Goal: Information Seeking & Learning: Learn about a topic

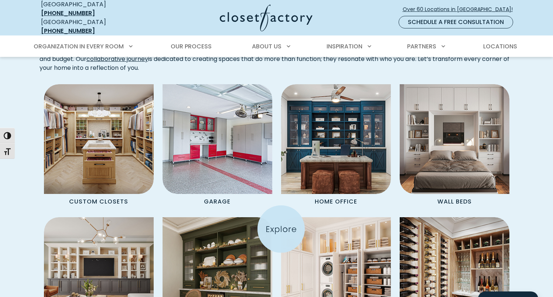
scroll to position [618, 0]
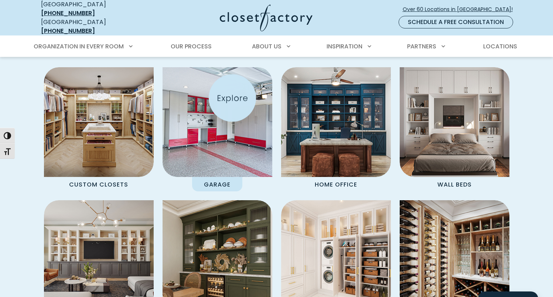
click at [232, 98] on img "Spaces Grid" at bounding box center [217, 122] width 121 height 121
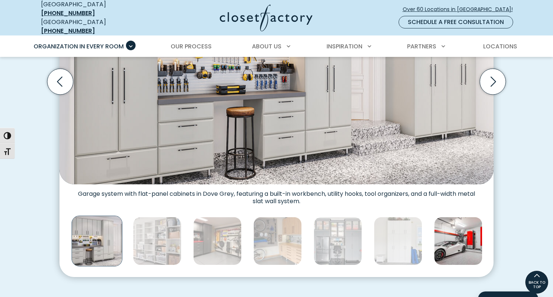
scroll to position [251, 0]
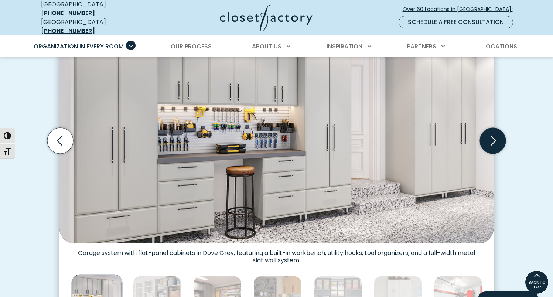
click at [496, 141] on icon "Next slide" at bounding box center [493, 141] width 26 height 26
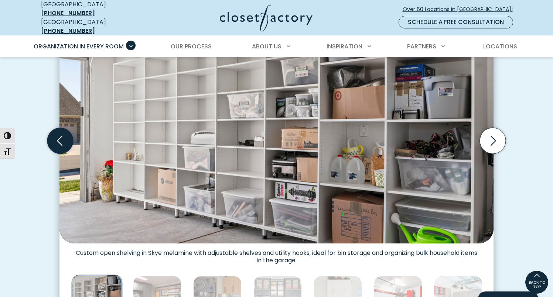
click at [65, 140] on icon "Previous slide" at bounding box center [60, 141] width 26 height 26
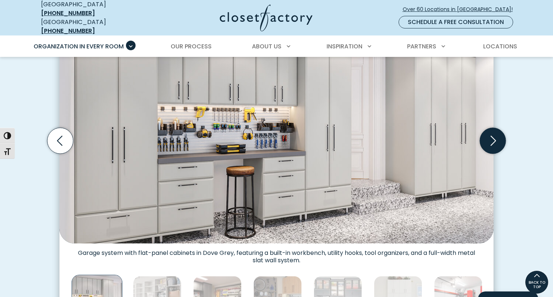
click at [491, 145] on icon "Next slide" at bounding box center [493, 141] width 26 height 26
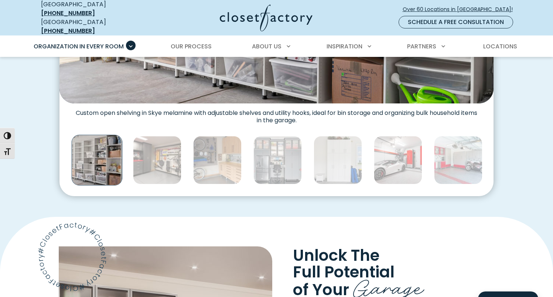
scroll to position [590, 0]
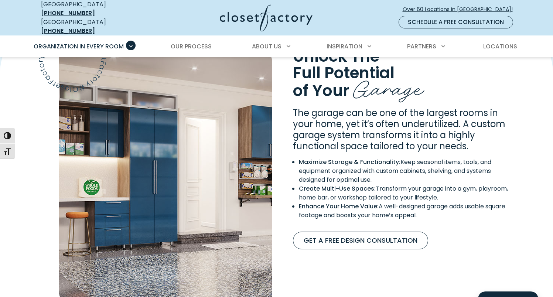
drag, startPoint x: 426, startPoint y: 206, endPoint x: 293, endPoint y: 105, distance: 166.4
click at [293, 108] on div "The garage can be one of the largest rooms in your home, yet it’s often underut…" at bounding box center [406, 167] width 234 height 118
click at [293, 107] on span "The garage can be one of the largest rooms in your home, yet it’s often underut…" at bounding box center [399, 129] width 213 height 45
drag, startPoint x: 295, startPoint y: 105, endPoint x: 428, endPoint y: 217, distance: 173.2
click at [428, 217] on div "The garage can be one of the largest rooms in your home, yet it’s often underut…" at bounding box center [406, 167] width 234 height 118
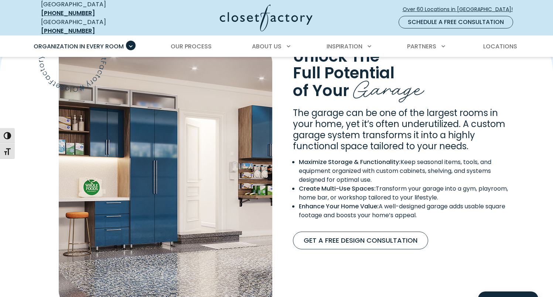
click at [428, 217] on div "The garage can be one of the largest rooms in your home, yet it’s often underut…" at bounding box center [406, 167] width 234 height 118
drag, startPoint x: 430, startPoint y: 211, endPoint x: 313, endPoint y: 111, distance: 153.9
click at [313, 111] on div "The garage can be one of the largest rooms in your home, yet it’s often underut…" at bounding box center [406, 167] width 234 height 118
click at [313, 111] on span "The garage can be one of the largest rooms in your home, yet it’s often underut…" at bounding box center [399, 129] width 213 height 45
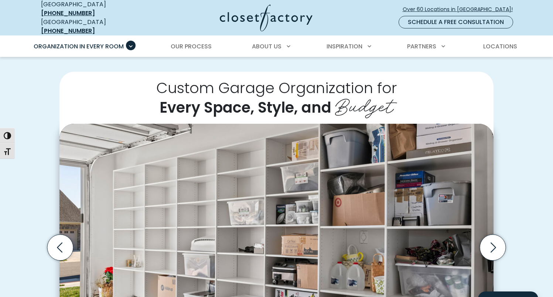
scroll to position [209, 0]
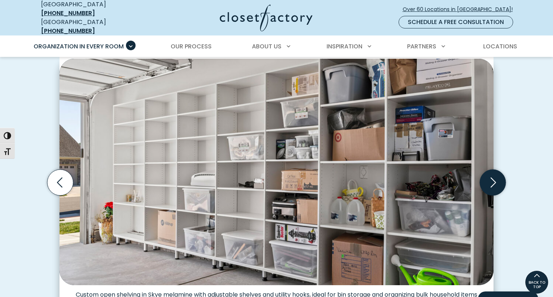
click at [493, 180] on icon "Next slide" at bounding box center [494, 182] width 6 height 10
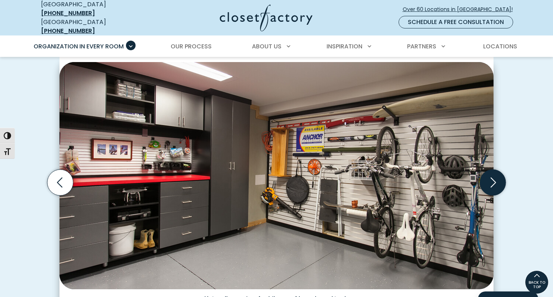
click at [499, 175] on icon "Next slide" at bounding box center [493, 183] width 26 height 26
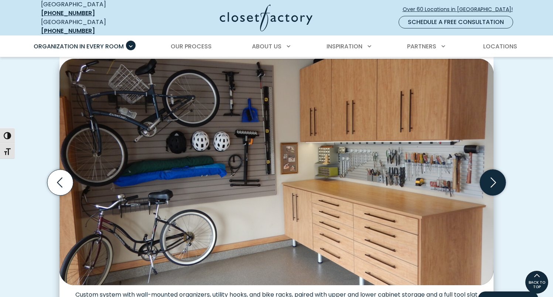
click at [499, 175] on icon "Next slide" at bounding box center [493, 183] width 26 height 26
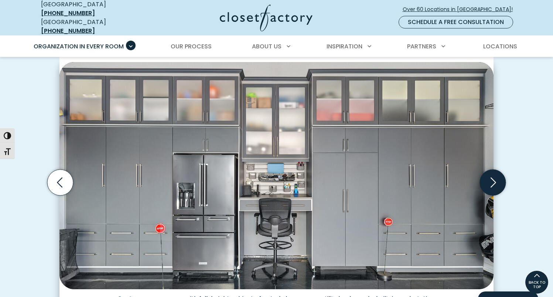
click at [499, 175] on icon "Next slide" at bounding box center [493, 183] width 26 height 26
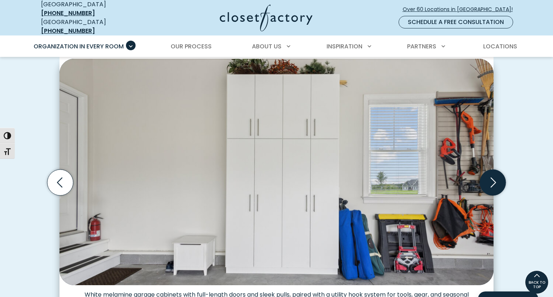
click at [499, 175] on icon "Next slide" at bounding box center [493, 183] width 26 height 26
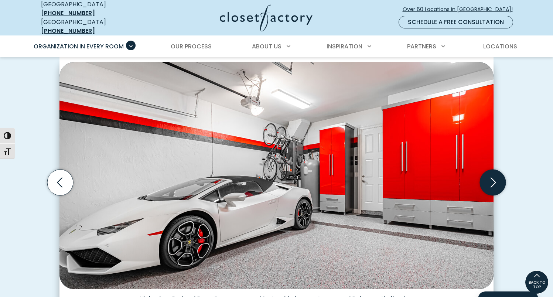
click at [499, 172] on icon "Next slide" at bounding box center [493, 183] width 26 height 26
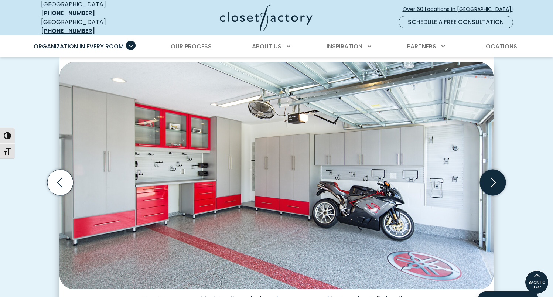
click at [499, 172] on icon "Next slide" at bounding box center [493, 183] width 26 height 26
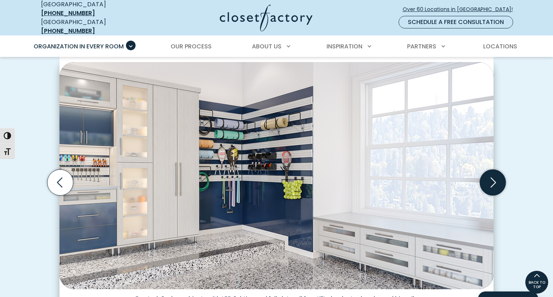
click at [495, 177] on icon "Next slide" at bounding box center [494, 182] width 6 height 10
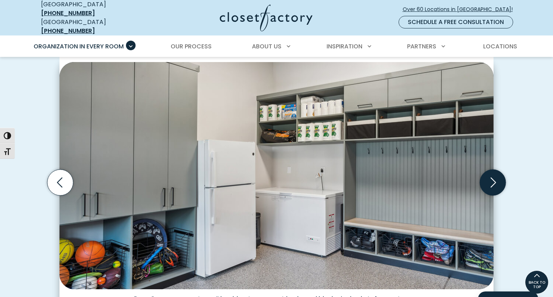
click at [495, 177] on icon "Next slide" at bounding box center [494, 182] width 6 height 10
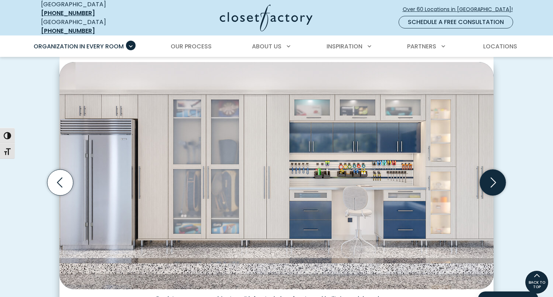
click at [495, 177] on icon "Next slide" at bounding box center [494, 182] width 6 height 10
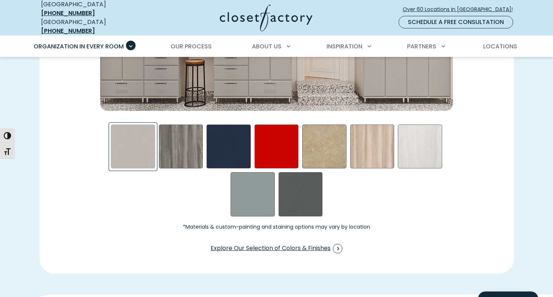
scroll to position [1112, 0]
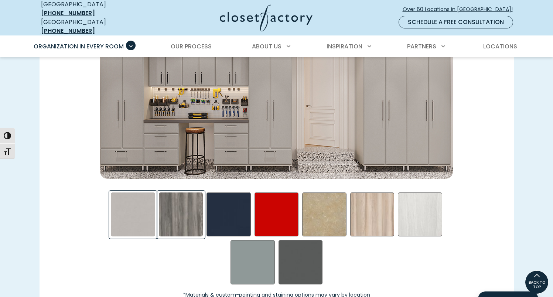
click at [187, 212] on div "Afternoon Nap Swatch" at bounding box center [181, 215] width 44 height 44
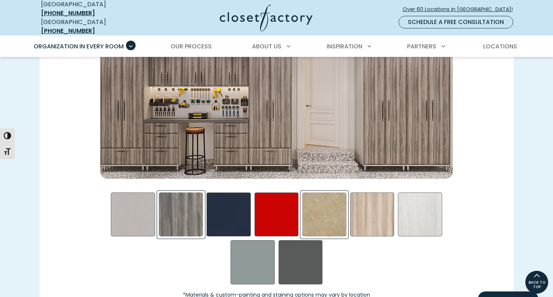
click at [320, 221] on div "Gridlock in LA Swatch" at bounding box center [324, 215] width 44 height 44
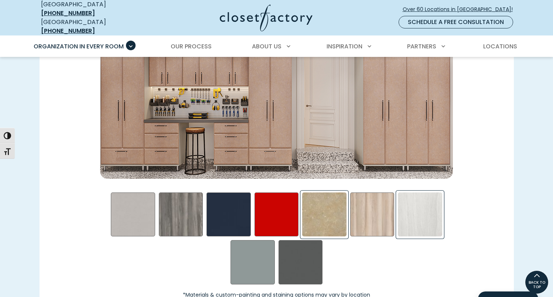
click at [417, 213] on div "Skye Swatch" at bounding box center [420, 215] width 44 height 44
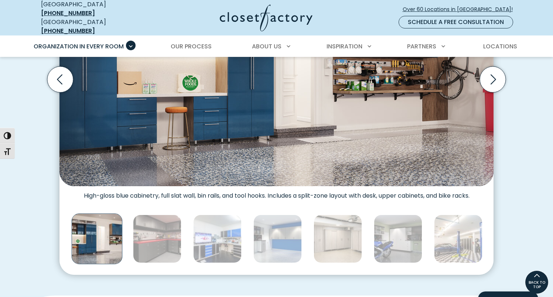
scroll to position [249, 0]
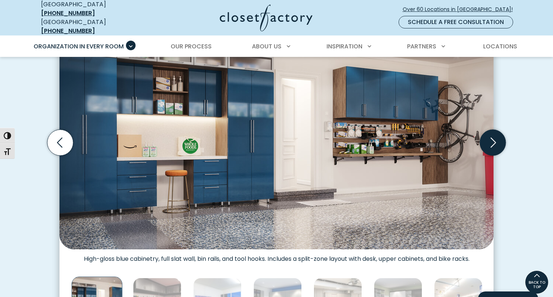
click at [486, 135] on icon "Next slide" at bounding box center [493, 143] width 26 height 26
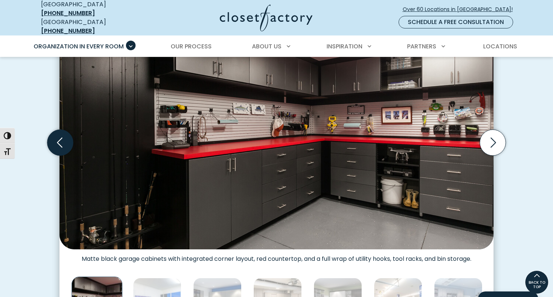
click at [59, 136] on icon "Previous slide" at bounding box center [60, 143] width 26 height 26
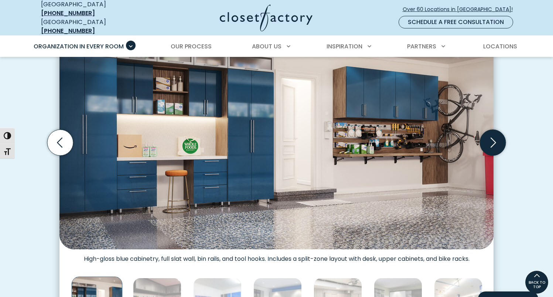
click at [496, 140] on icon "Next slide" at bounding box center [493, 143] width 26 height 26
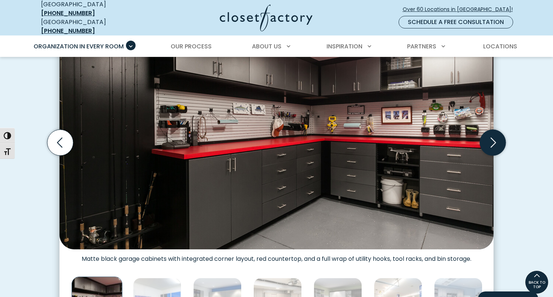
click at [496, 140] on icon "Next slide" at bounding box center [493, 143] width 26 height 26
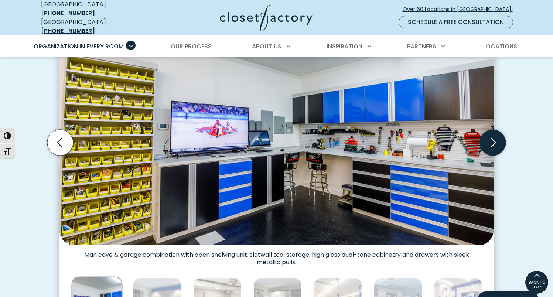
click at [496, 140] on icon "Next slide" at bounding box center [493, 143] width 26 height 26
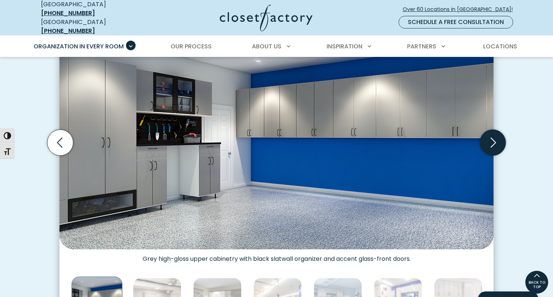
click at [496, 140] on icon "Next slide" at bounding box center [493, 143] width 26 height 26
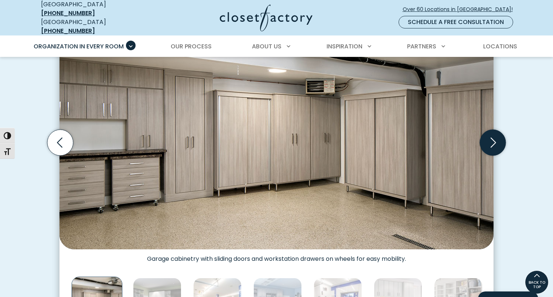
click at [496, 140] on icon "Next slide" at bounding box center [493, 143] width 26 height 26
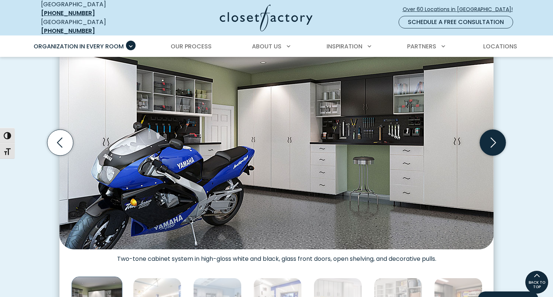
click at [496, 140] on icon "Next slide" at bounding box center [493, 143] width 26 height 26
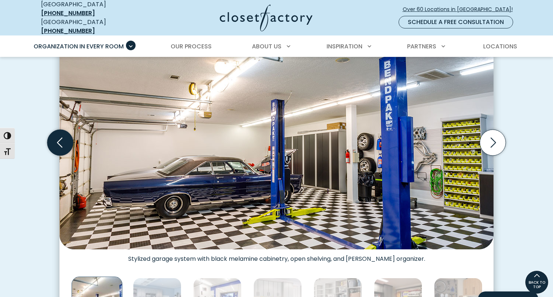
click at [55, 139] on icon "Previous slide" at bounding box center [60, 143] width 26 height 26
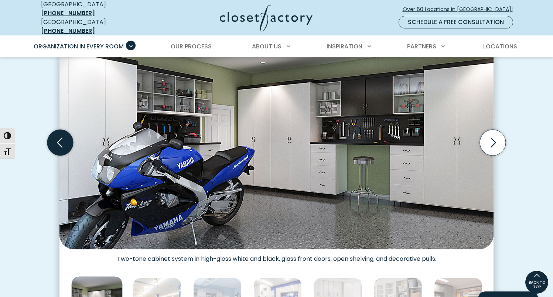
click at [55, 139] on icon "Previous slide" at bounding box center [60, 143] width 26 height 26
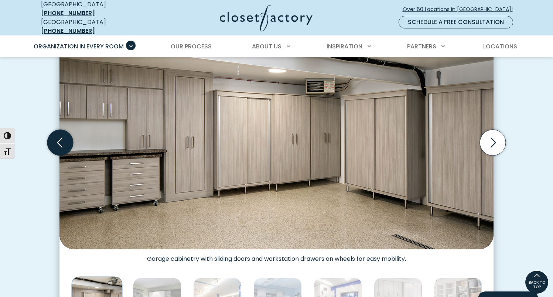
click at [55, 139] on icon "Previous slide" at bounding box center [60, 143] width 26 height 26
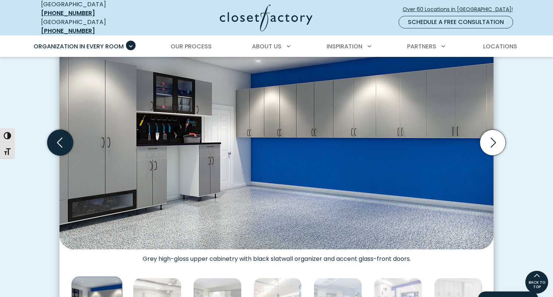
click at [55, 139] on icon "Previous slide" at bounding box center [60, 143] width 26 height 26
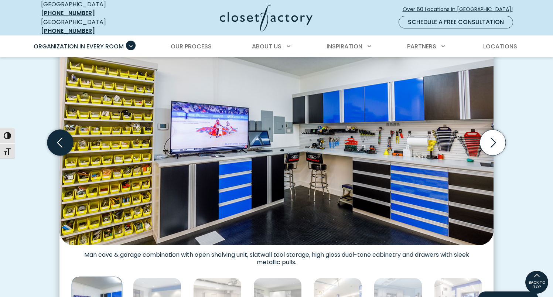
click at [55, 139] on icon "Previous slide" at bounding box center [60, 143] width 26 height 26
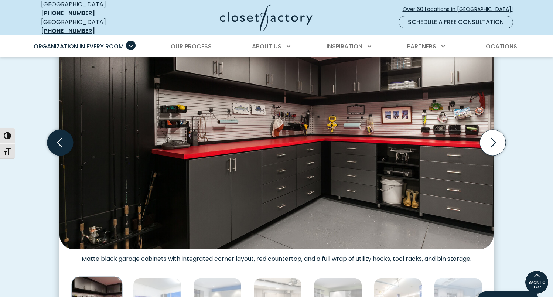
click at [55, 139] on icon "Previous slide" at bounding box center [60, 143] width 26 height 26
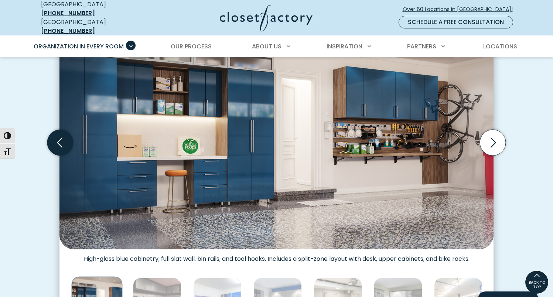
click at [55, 139] on icon "Previous slide" at bounding box center [60, 143] width 26 height 26
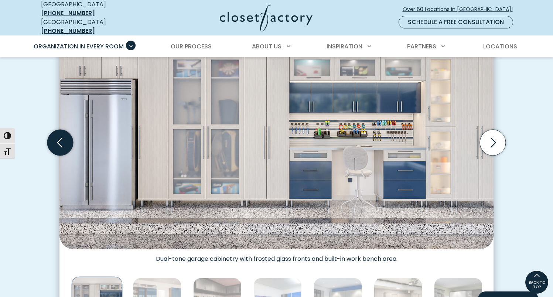
click at [60, 142] on icon "Previous slide" at bounding box center [60, 143] width 26 height 26
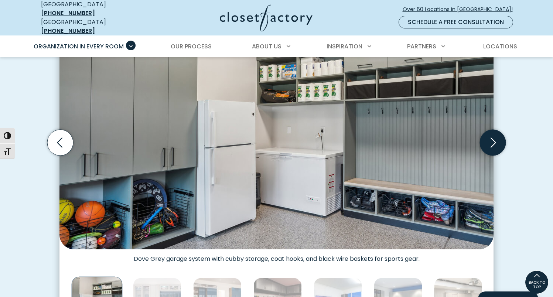
click at [498, 142] on icon "Next slide" at bounding box center [493, 143] width 26 height 26
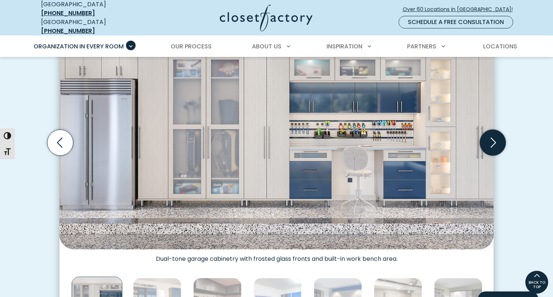
click at [493, 137] on icon "Next slide" at bounding box center [493, 143] width 26 height 26
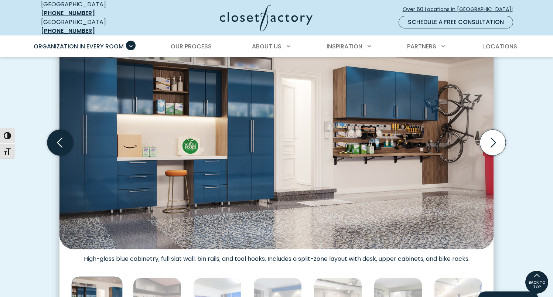
click at [57, 142] on icon "Previous slide" at bounding box center [60, 143] width 26 height 26
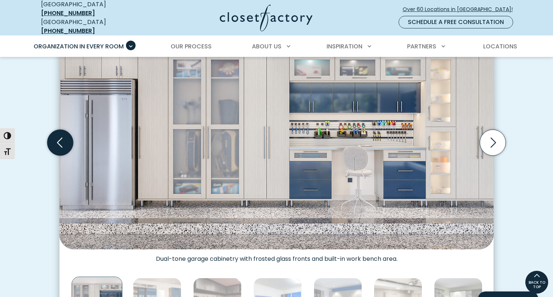
click at [57, 142] on icon "Previous slide" at bounding box center [60, 143] width 26 height 26
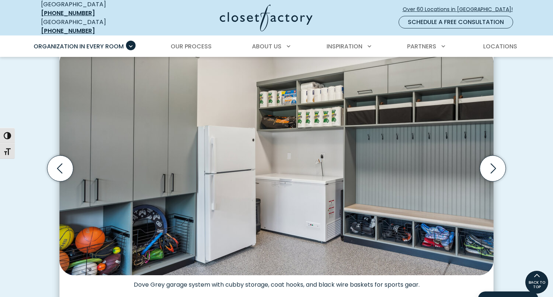
scroll to position [221, 0]
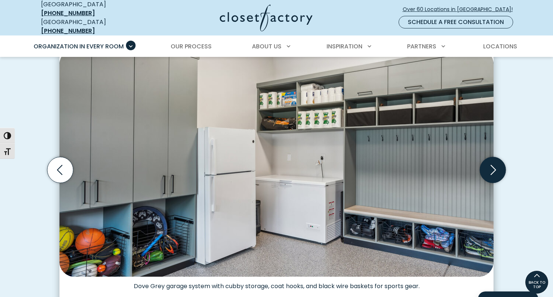
click at [494, 169] on icon "Next slide" at bounding box center [493, 170] width 26 height 26
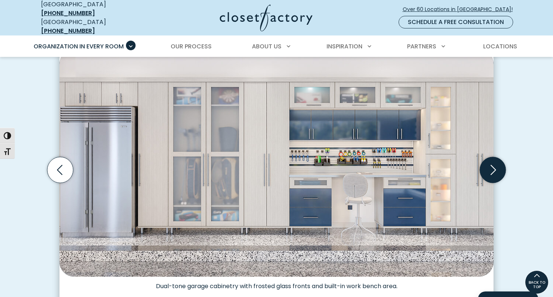
click at [495, 162] on icon "Next slide" at bounding box center [493, 170] width 26 height 26
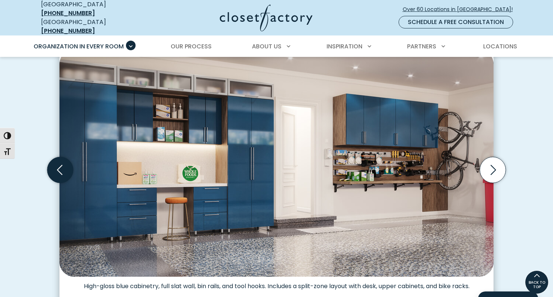
click at [60, 169] on icon "Previous slide" at bounding box center [60, 170] width 26 height 26
